Goal: Task Accomplishment & Management: Use online tool/utility

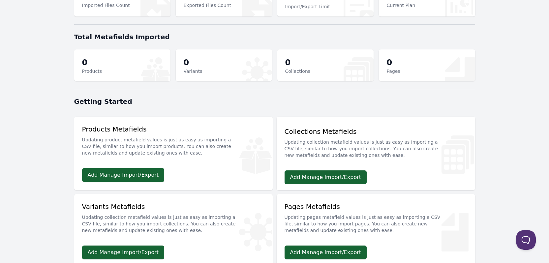
scroll to position [66, 0]
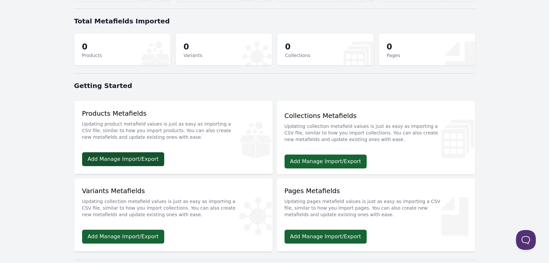
click at [138, 159] on link "Add Manage Import/Export" at bounding box center [123, 159] width 82 height 14
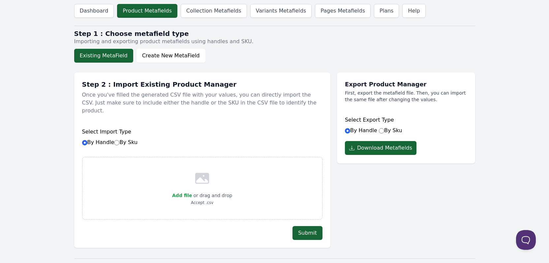
click at [107, 56] on button "Existing MetaField" at bounding box center [103, 56] width 59 height 14
click at [183, 193] on span "Add file" at bounding box center [182, 195] width 20 height 5
click at [192, 191] on input "Add file" at bounding box center [192, 191] width 0 height 0
click at [394, 147] on button "Download Metafields" at bounding box center [381, 148] width 72 height 14
click at [181, 193] on span "Add file" at bounding box center [182, 195] width 20 height 5
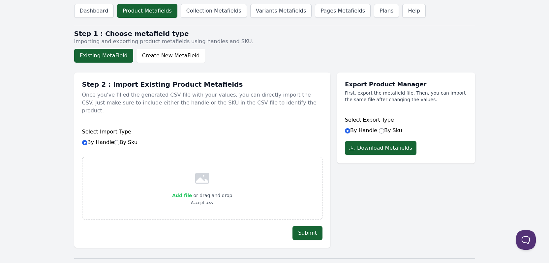
click at [192, 191] on input "Add file" at bounding box center [192, 191] width 0 height 0
type input "C:\fakepath\Import_Result130.csv"
click at [303, 226] on button "Submit" at bounding box center [307, 233] width 30 height 14
click at [265, 170] on div "Add file or drag and drop Import_Result130.csv" at bounding box center [202, 188] width 240 height 63
click at [184, 193] on span "Add file" at bounding box center [182, 195] width 20 height 5
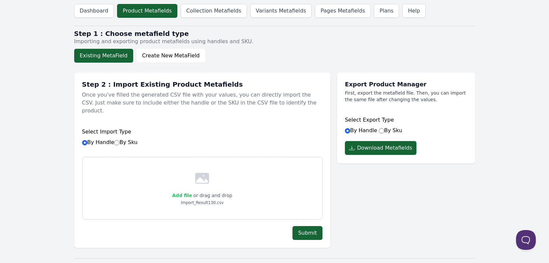
click at [192, 191] on input "Add file" at bounding box center [192, 191] width 0 height 0
click at [158, 55] on button "Create New MetaField" at bounding box center [170, 56] width 69 height 14
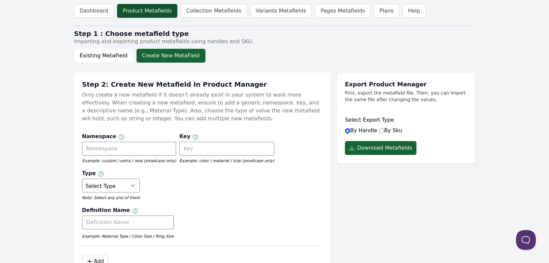
click at [156, 11] on link "Product Metafields" at bounding box center [147, 11] width 60 height 14
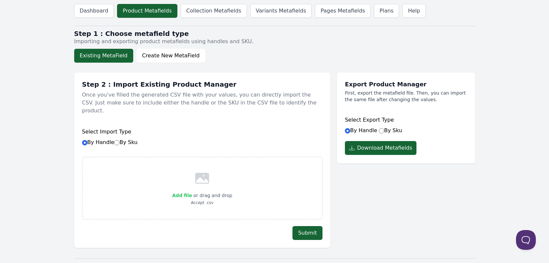
click at [181, 193] on span "Add file" at bounding box center [182, 195] width 20 height 5
click at [192, 191] on input "Add file" at bounding box center [192, 191] width 0 height 0
type input "C:\fakepath\Import_Result130.csv"
click at [309, 230] on button "Submit" at bounding box center [307, 233] width 30 height 14
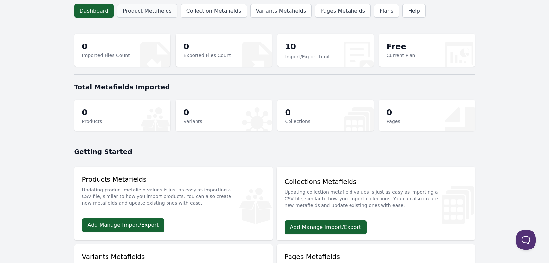
click at [146, 9] on link "Product Metafields" at bounding box center [147, 11] width 60 height 14
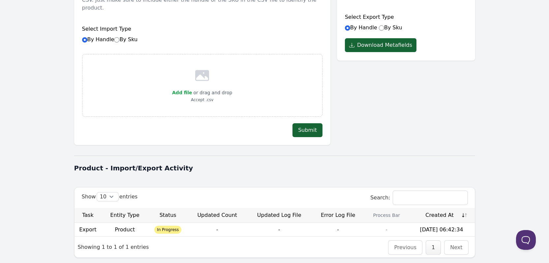
scroll to position [58, 0]
